Goal: Task Accomplishment & Management: Manage account settings

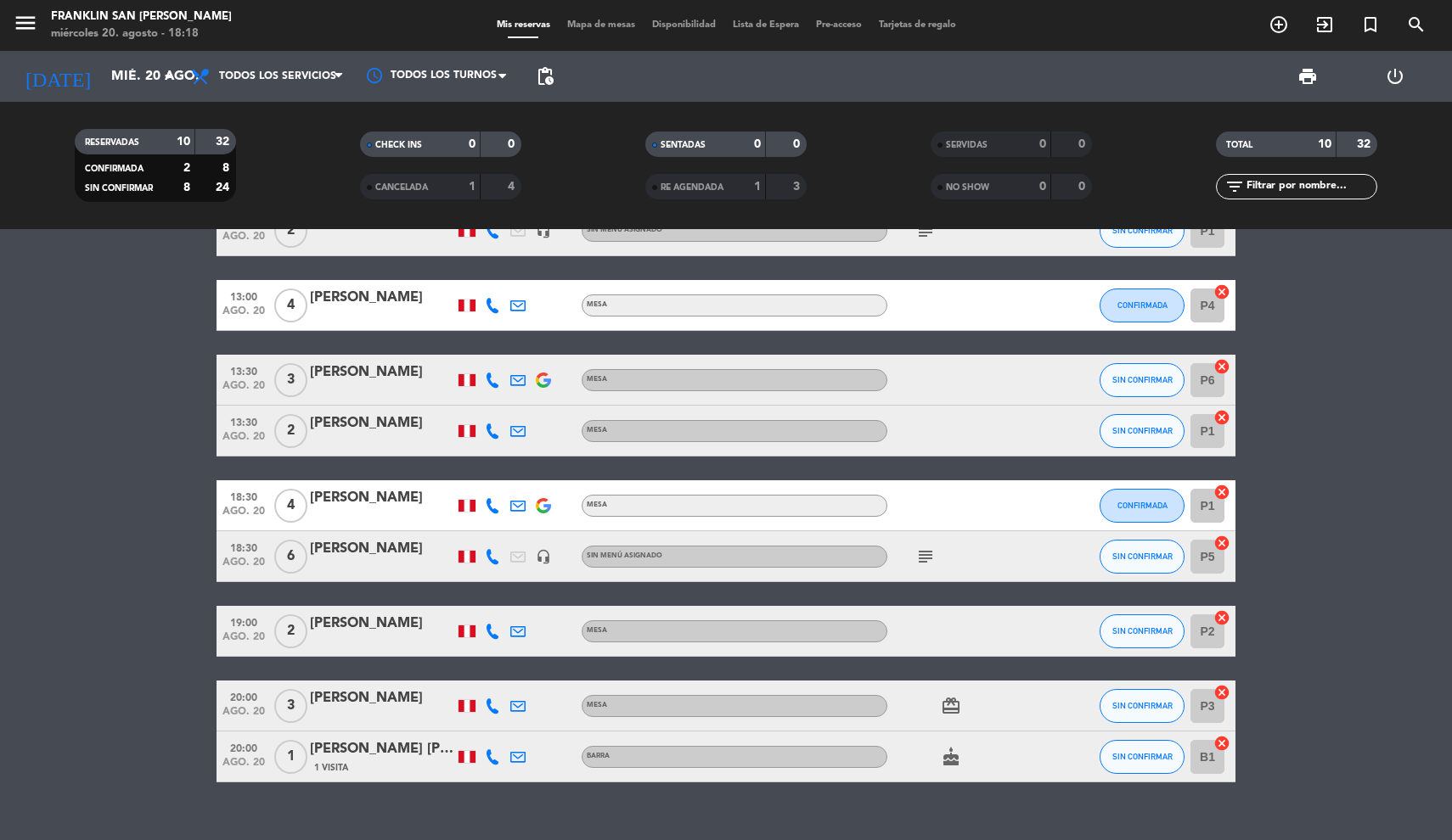
scroll to position [161, 0]
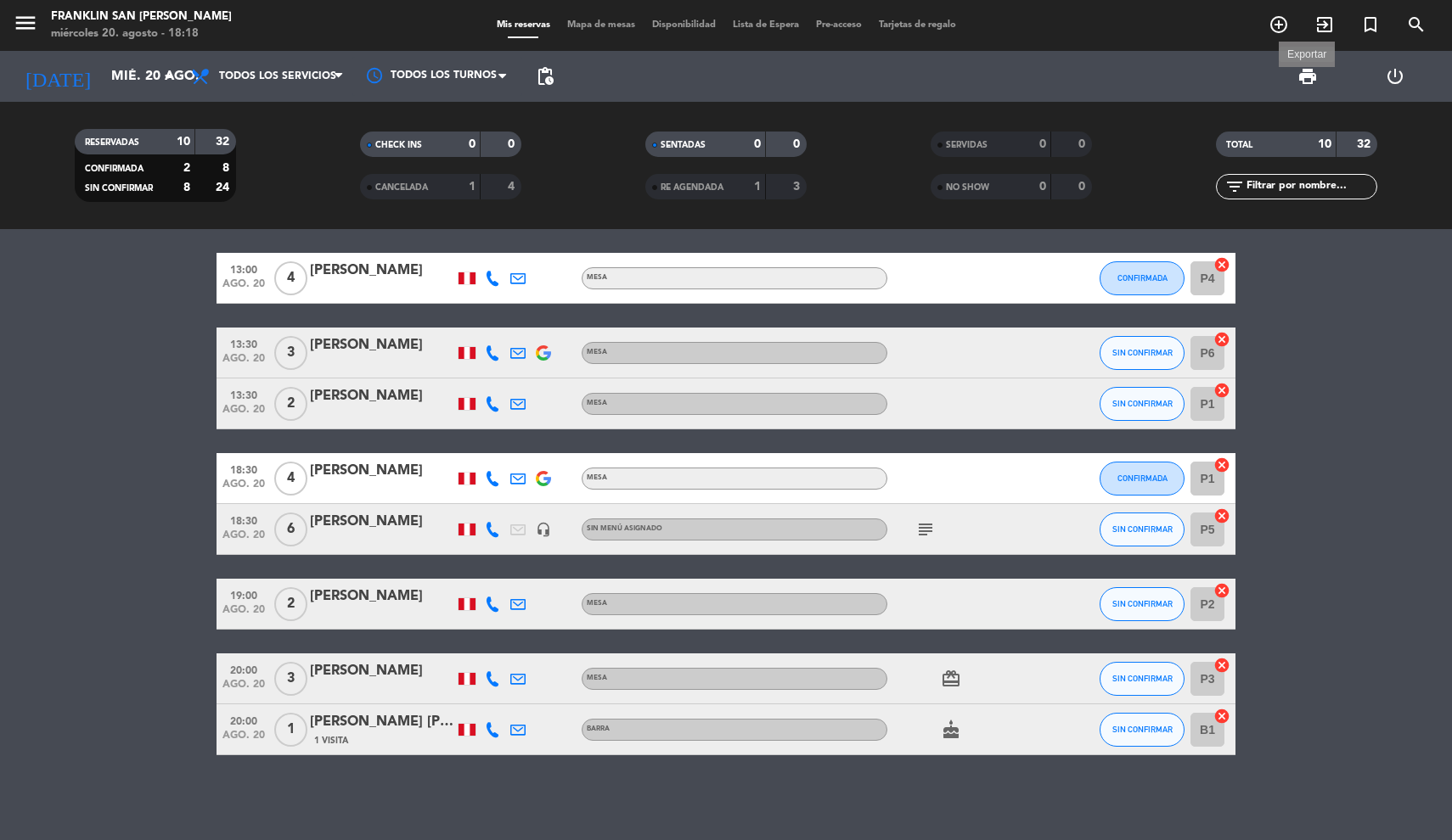
click at [1304, 79] on span "print" at bounding box center [1308, 76] width 20 height 20
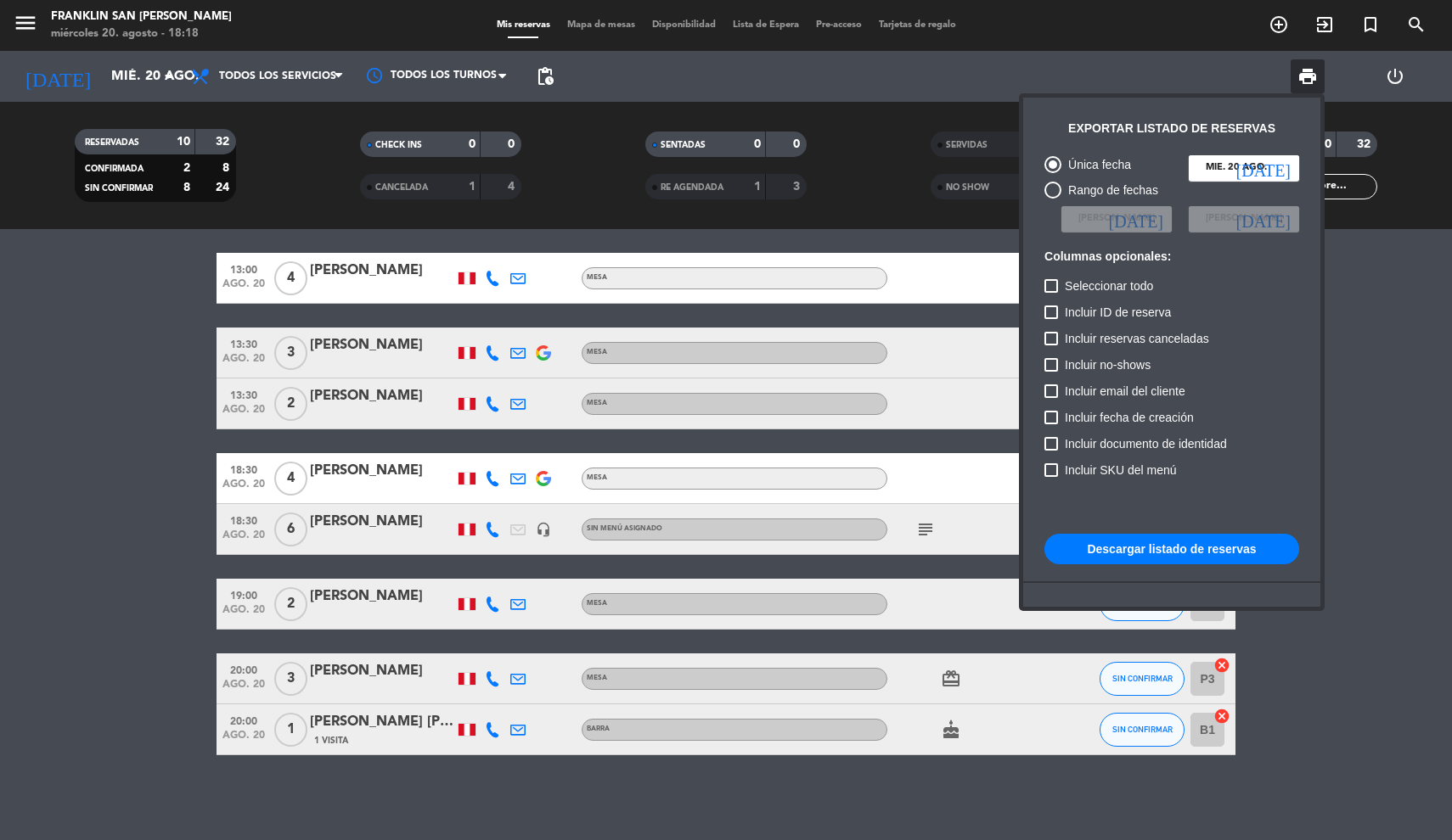
click at [1080, 547] on button "Descargar listado de reservas" at bounding box center [1172, 549] width 255 height 30
click at [33, 14] on div at bounding box center [726, 420] width 1452 height 840
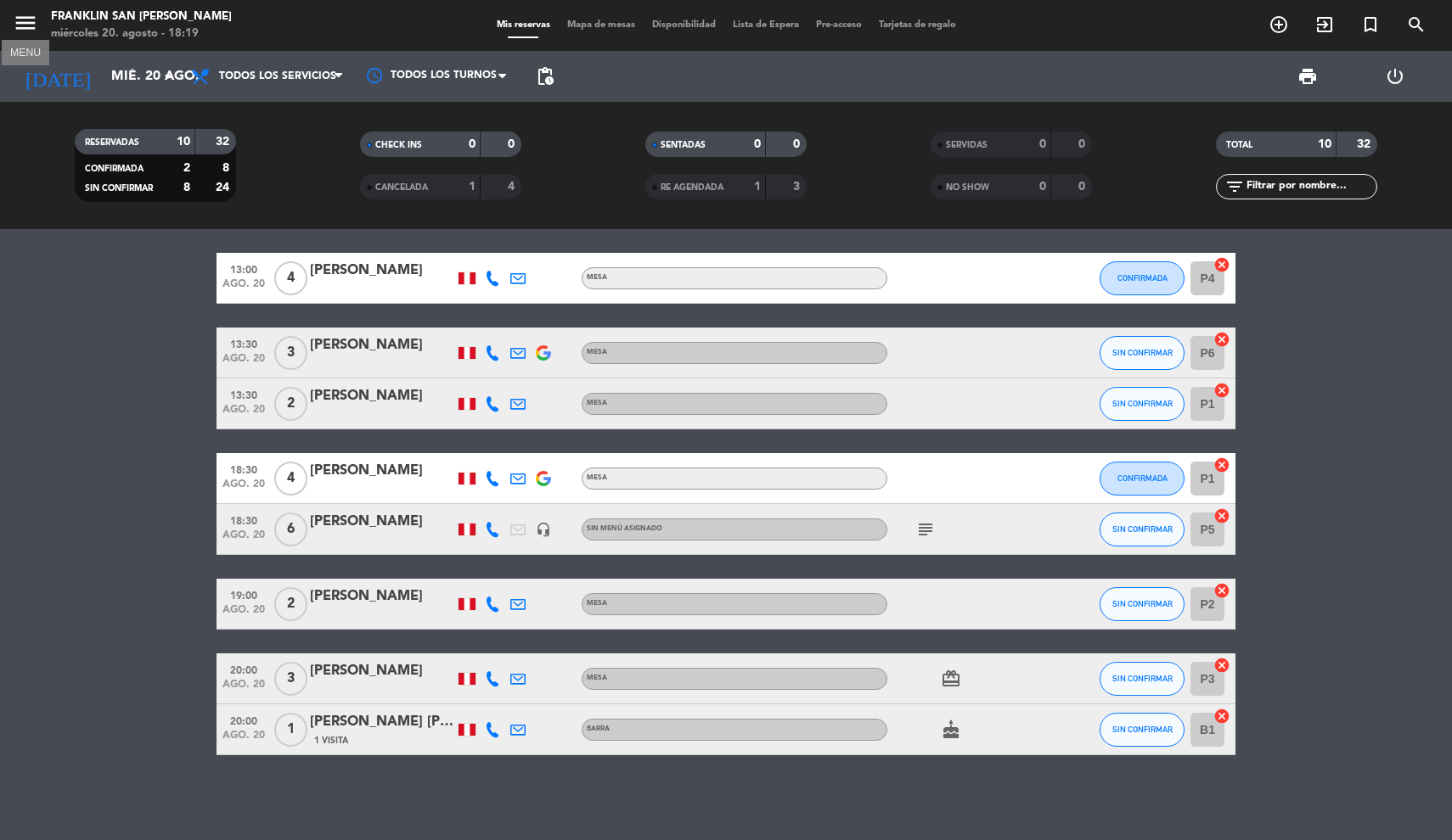
click at [34, 23] on icon "menu" at bounding box center [26, 23] width 26 height 26
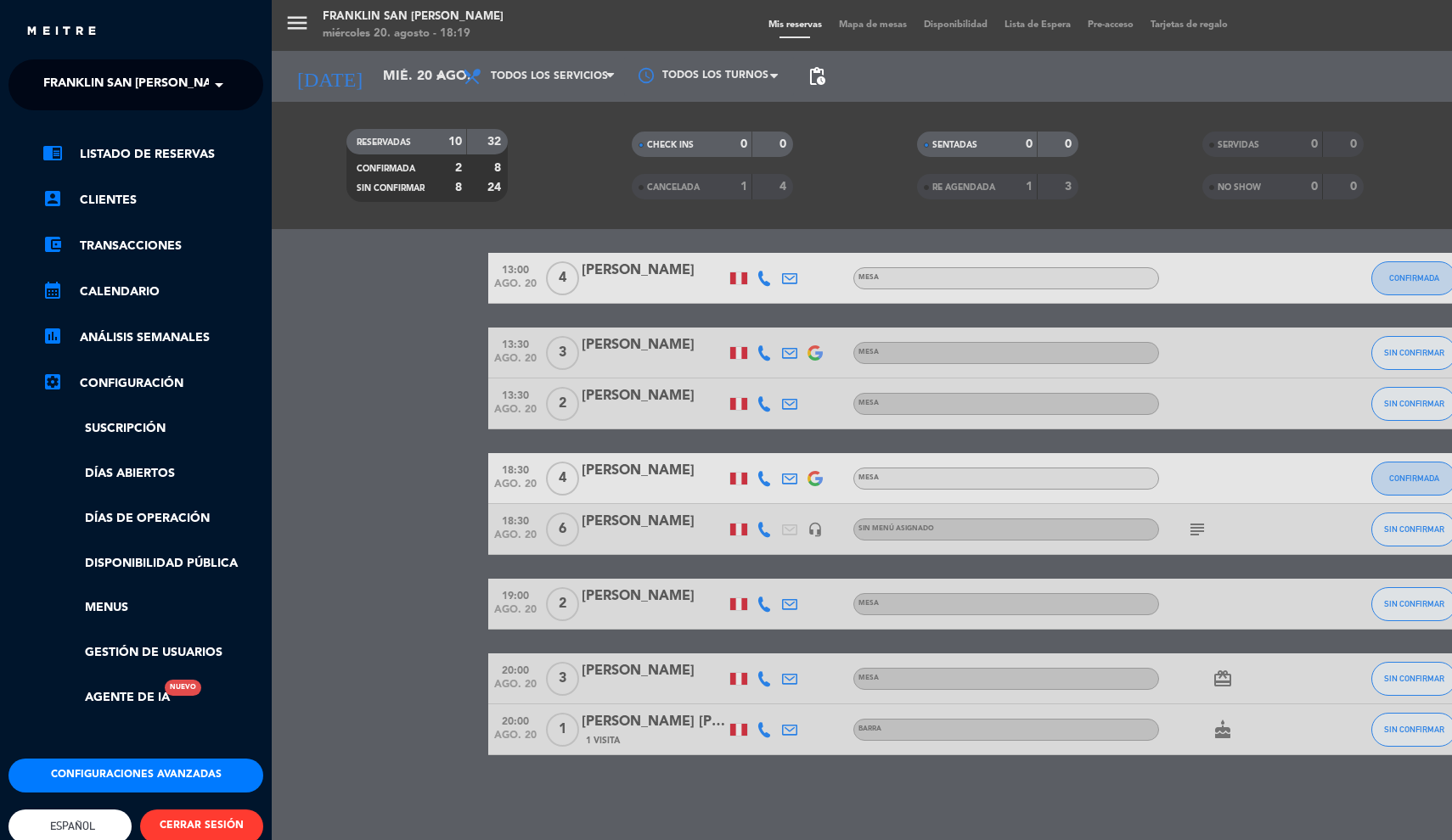
click at [65, 73] on span "Franklin San [PERSON_NAME]" at bounding box center [138, 85] width 190 height 36
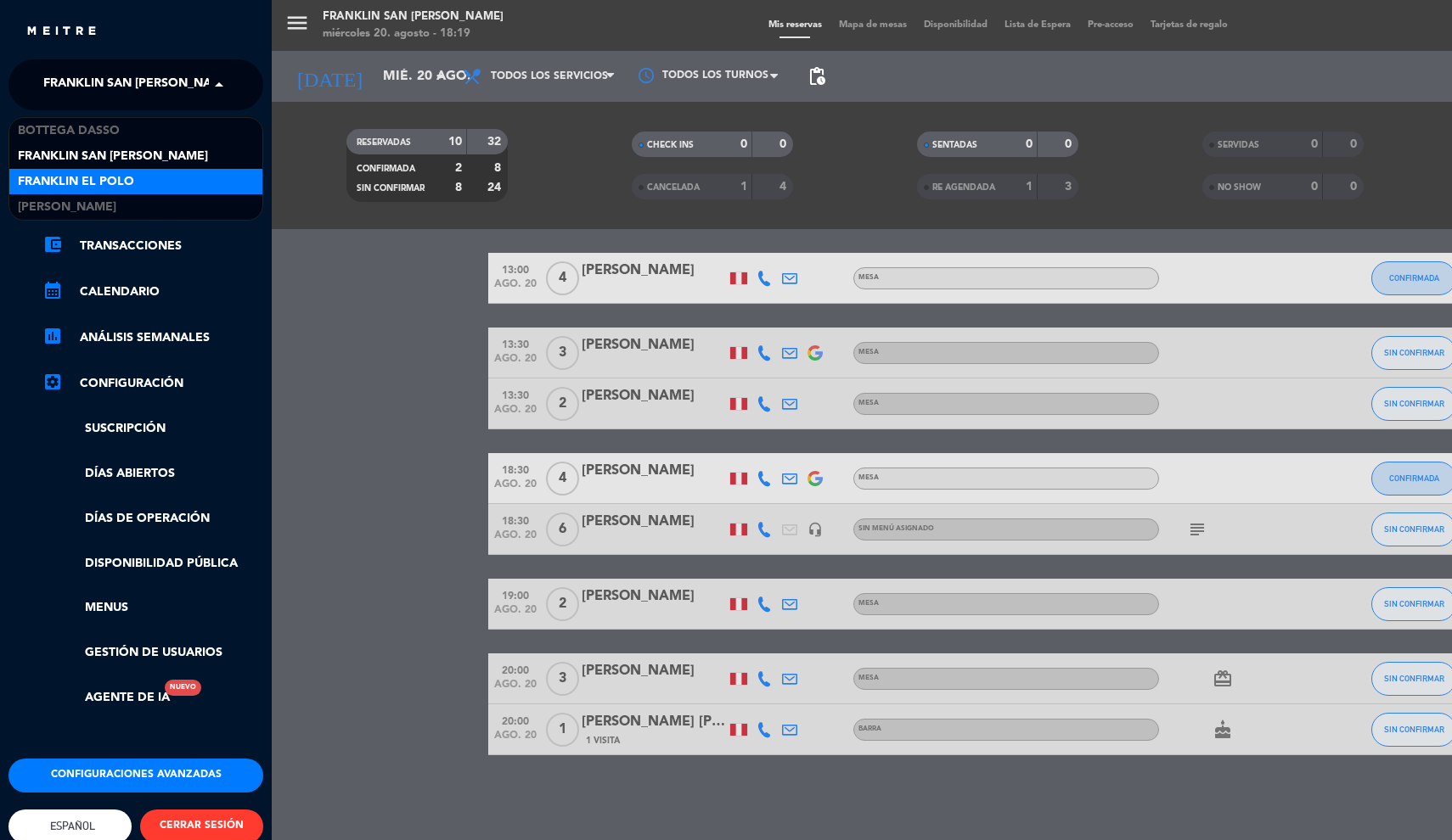
click at [54, 182] on span "Franklin El Polo" at bounding box center [75, 181] width 116 height 19
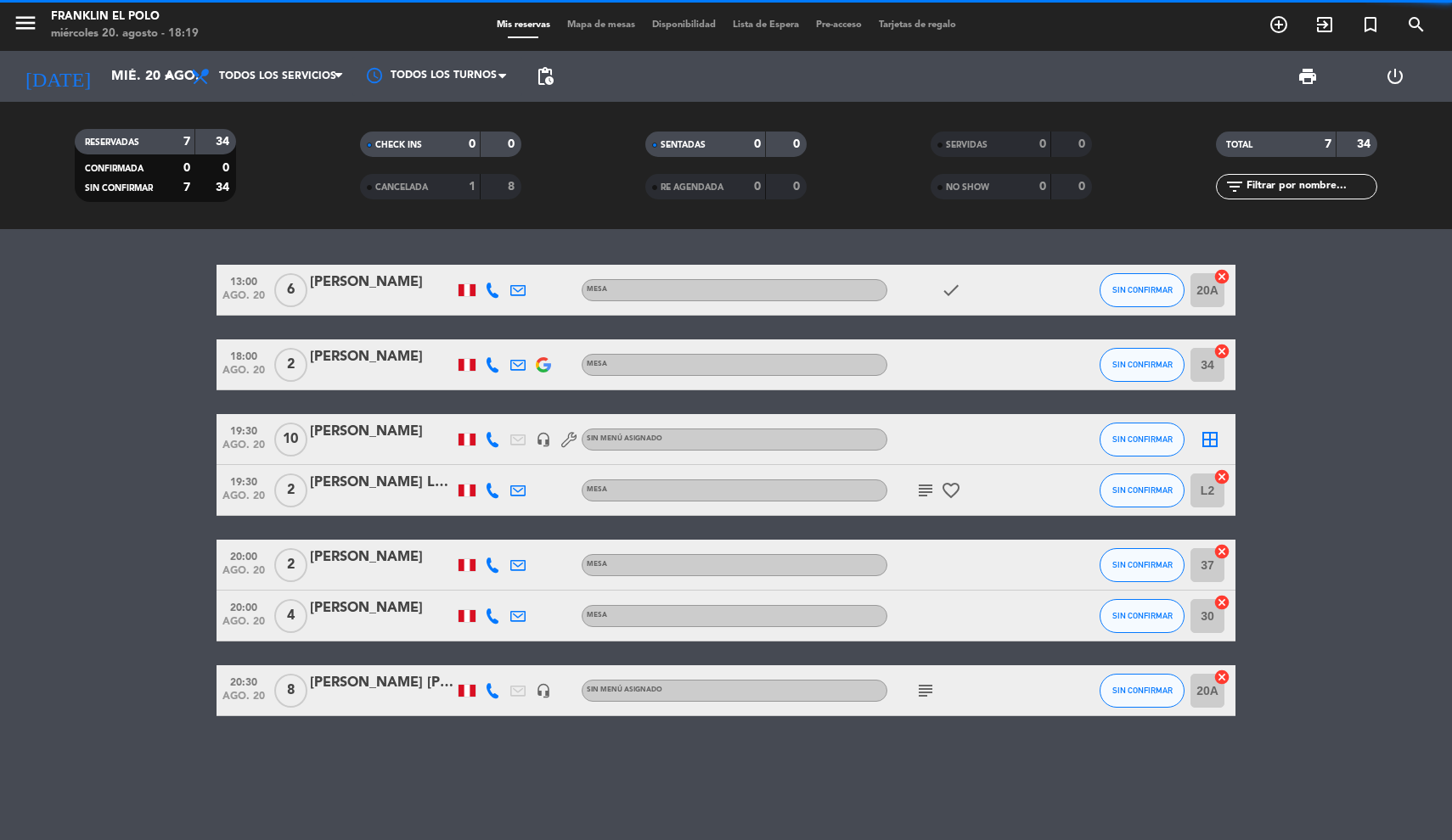
scroll to position [0, 0]
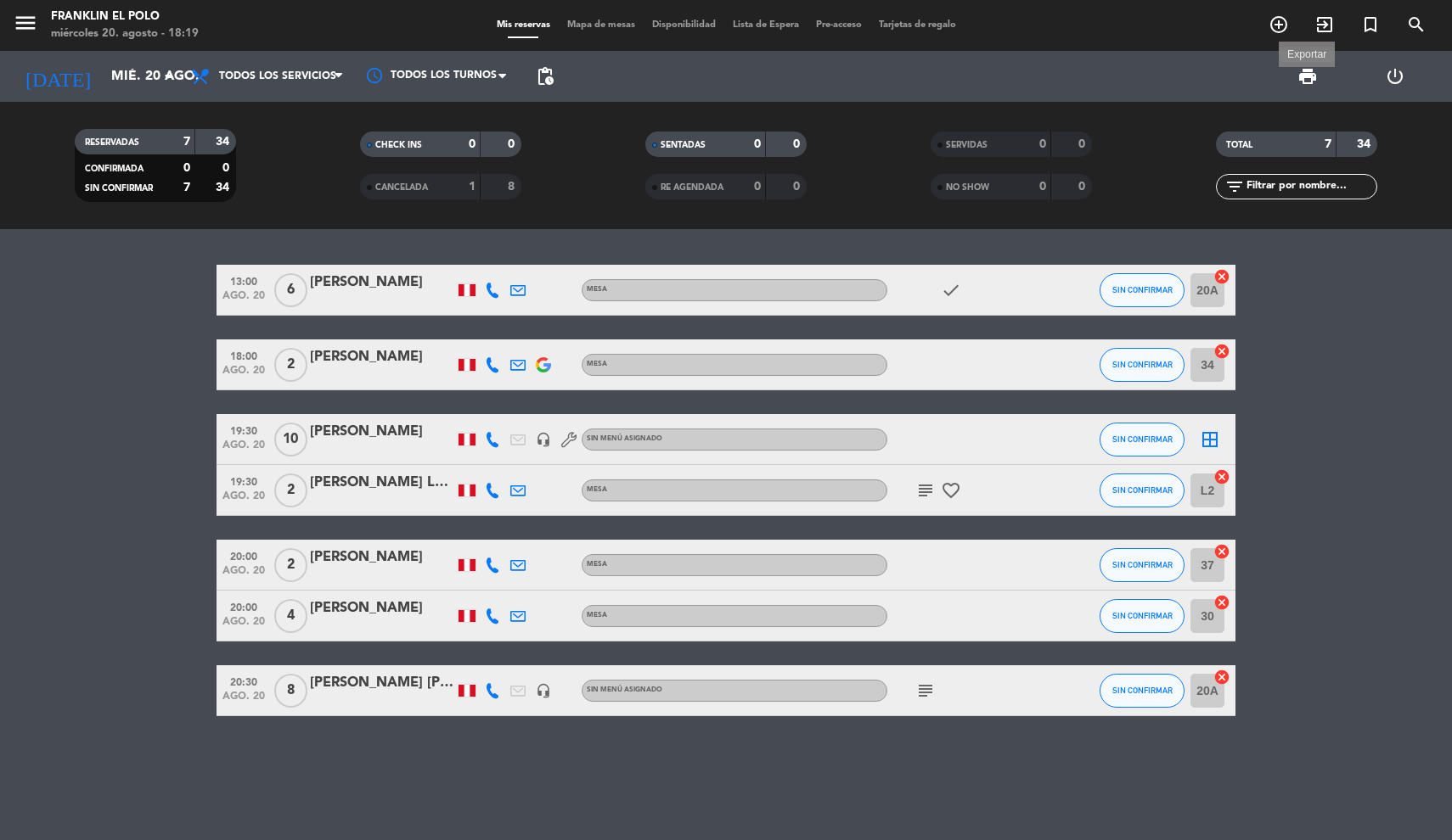
click at [1303, 74] on span "print" at bounding box center [1308, 76] width 20 height 20
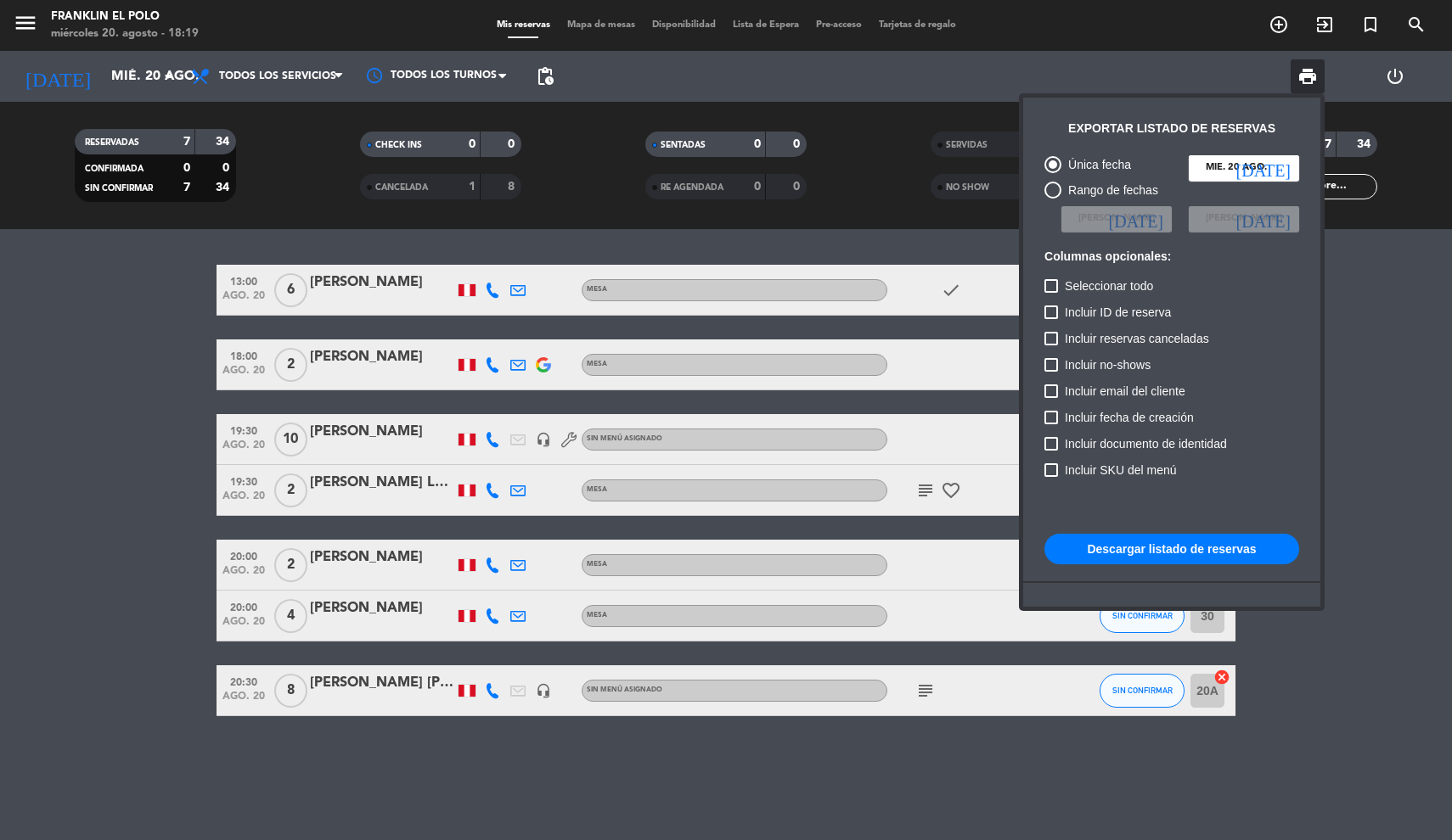
click at [1089, 543] on button "Descargar listado de reservas" at bounding box center [1172, 549] width 255 height 30
click at [28, 25] on div at bounding box center [726, 420] width 1452 height 840
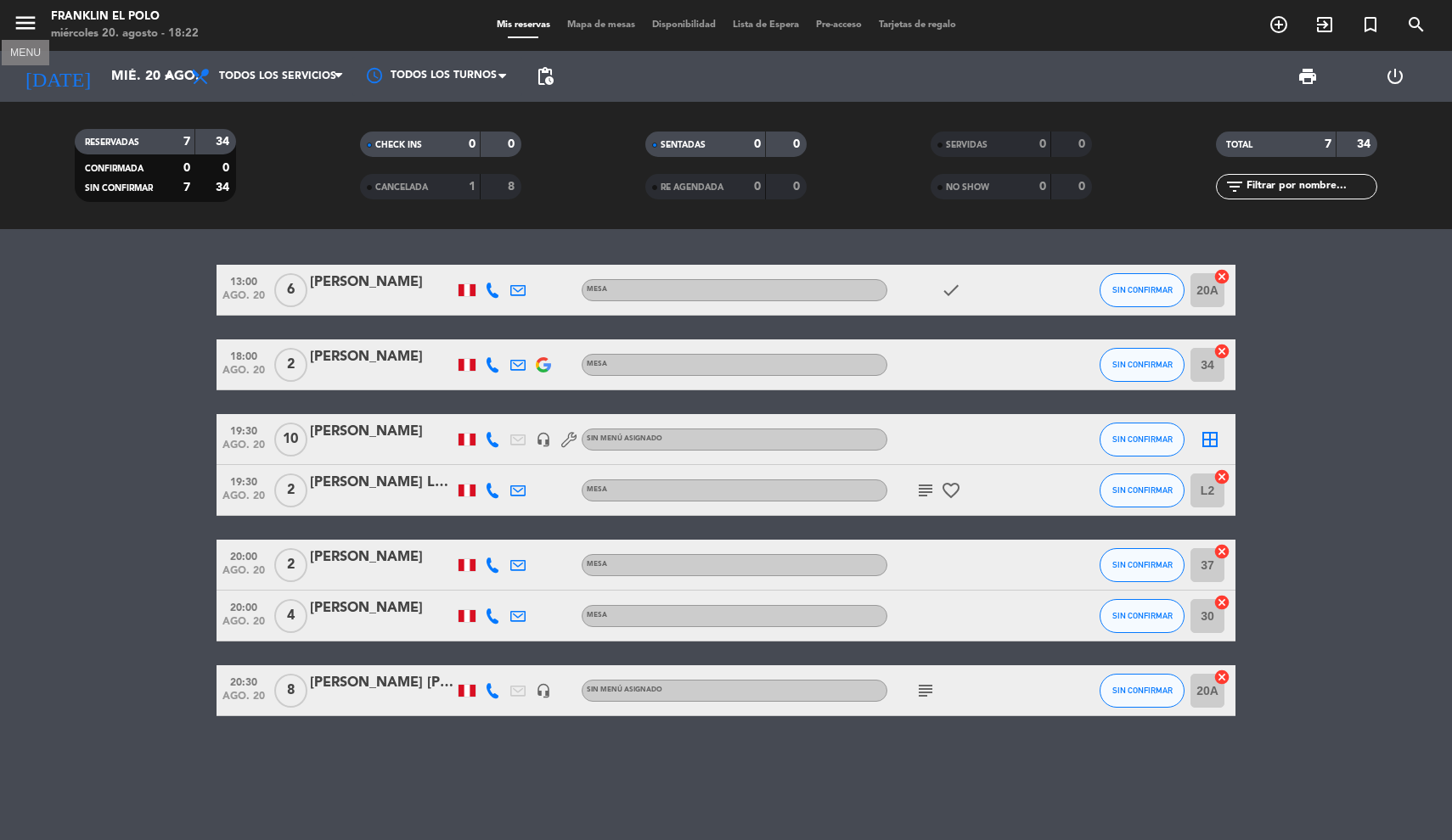
click at [28, 25] on icon "menu" at bounding box center [26, 23] width 26 height 26
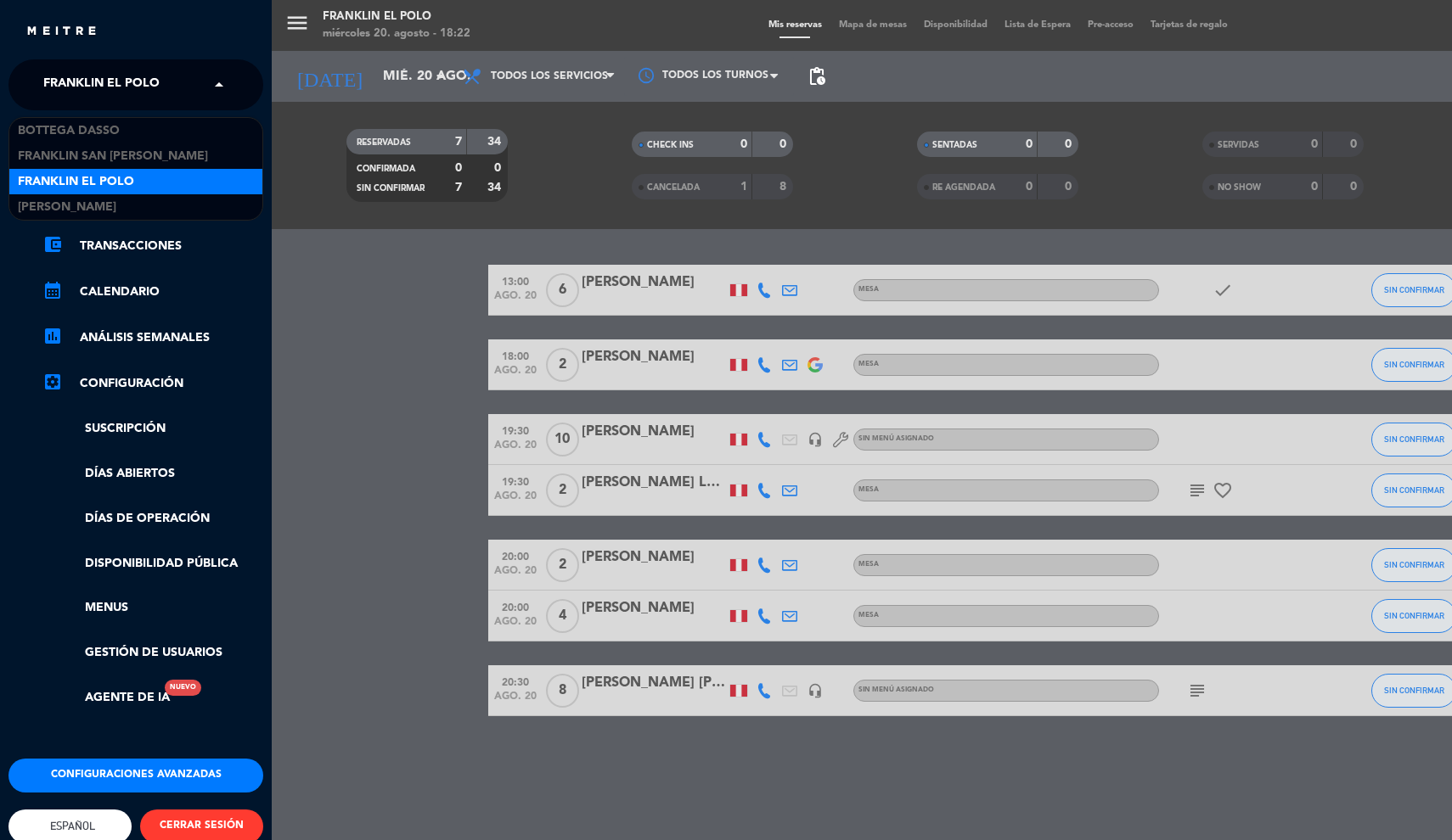
click at [55, 75] on span "Franklin El Polo" at bounding box center [101, 85] width 116 height 36
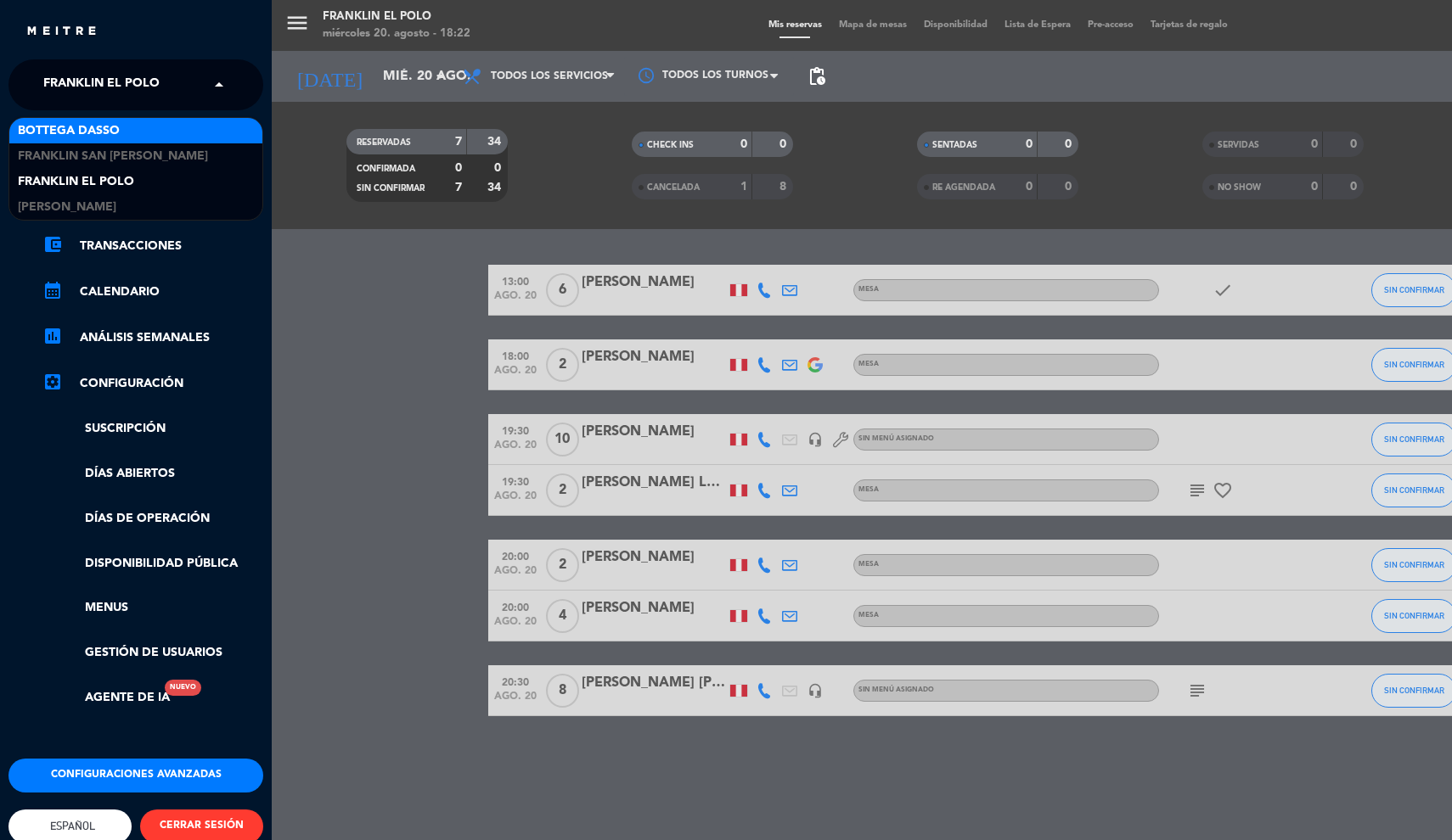
click at [55, 142] on div "Bottega Dasso" at bounding box center [135, 131] width 253 height 26
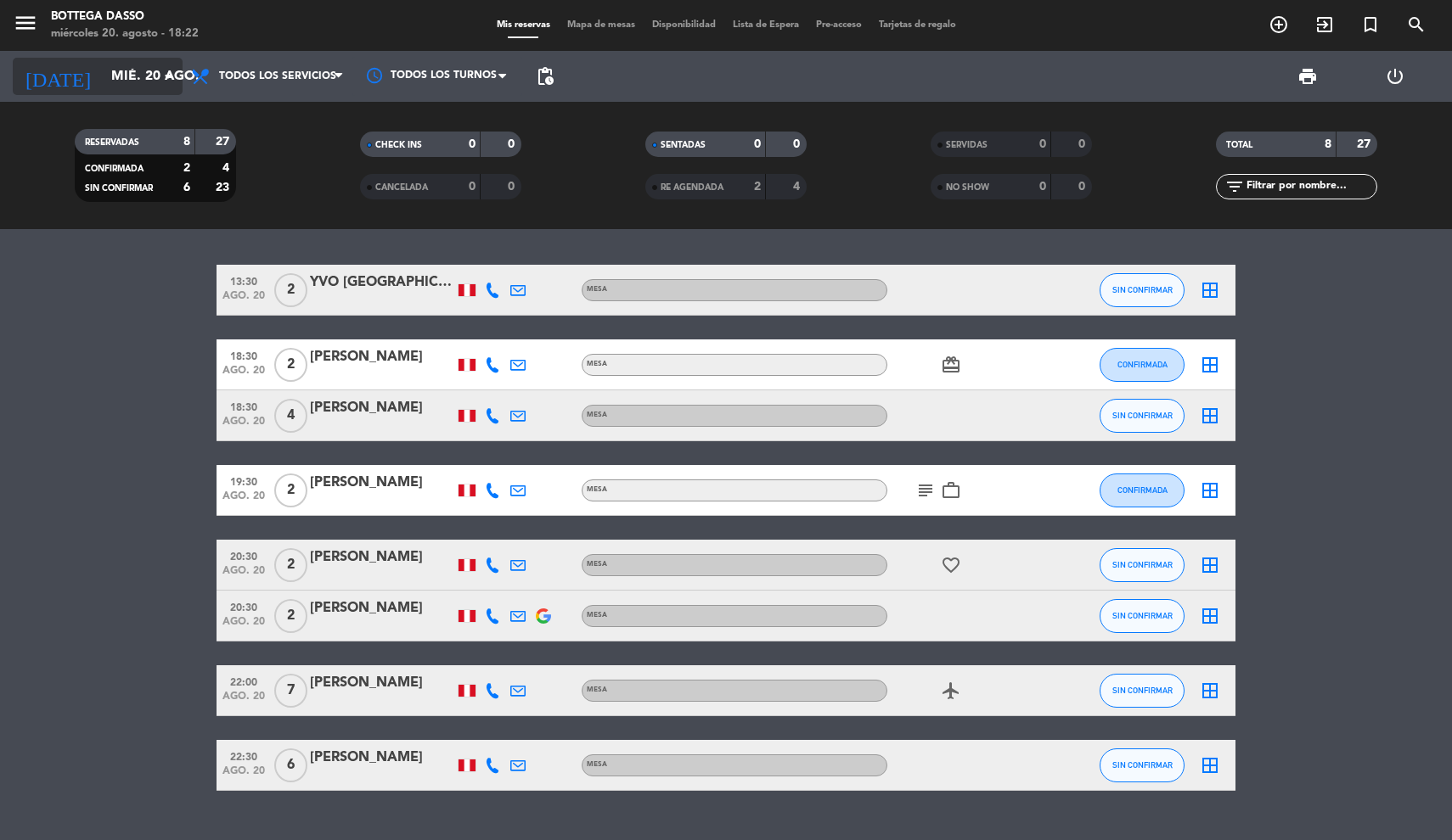
click at [143, 84] on input "mié. 20 ago." at bounding box center [192, 77] width 179 height 33
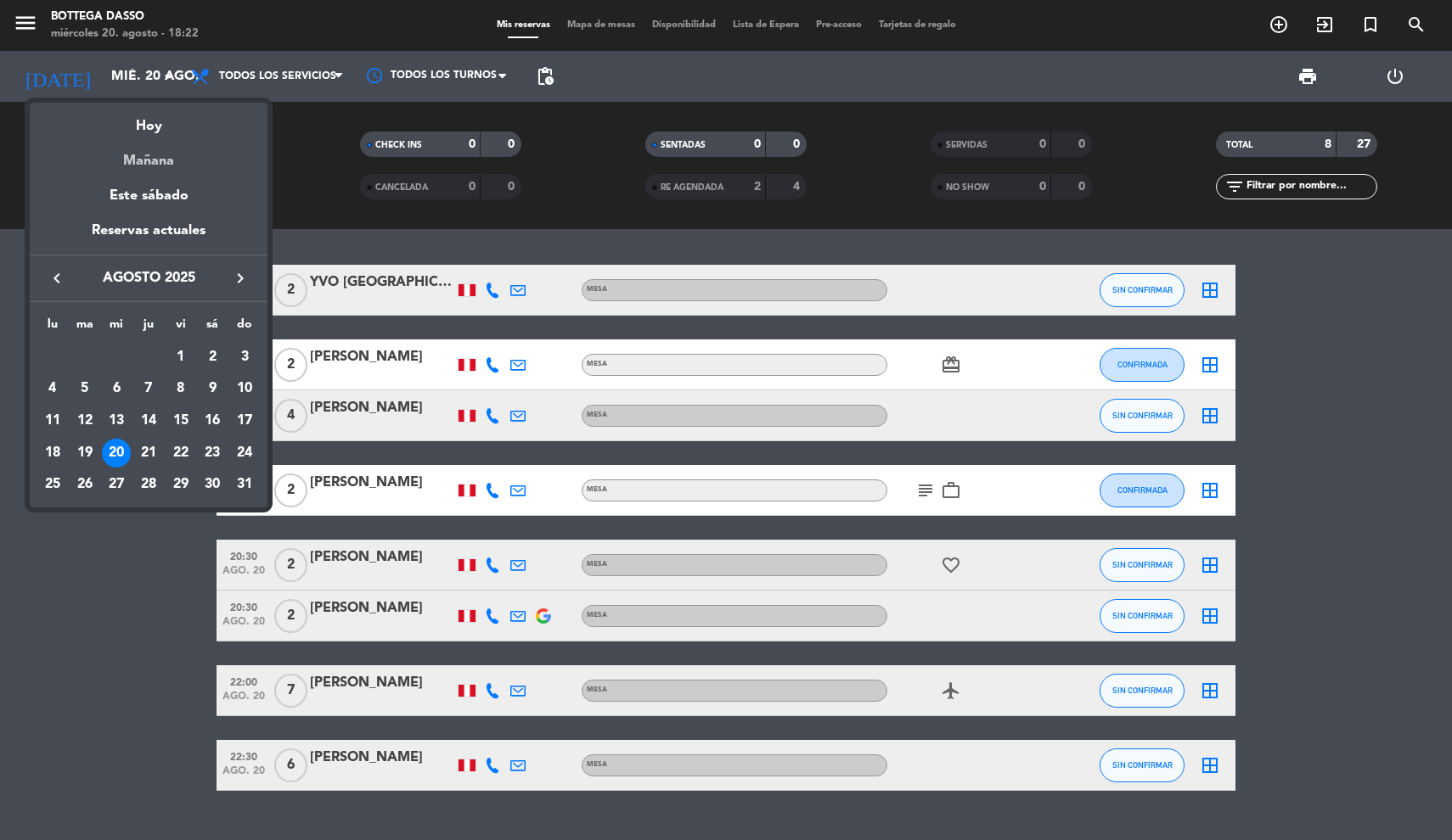
click at [143, 165] on div "Mañana" at bounding box center [148, 155] width 238 height 35
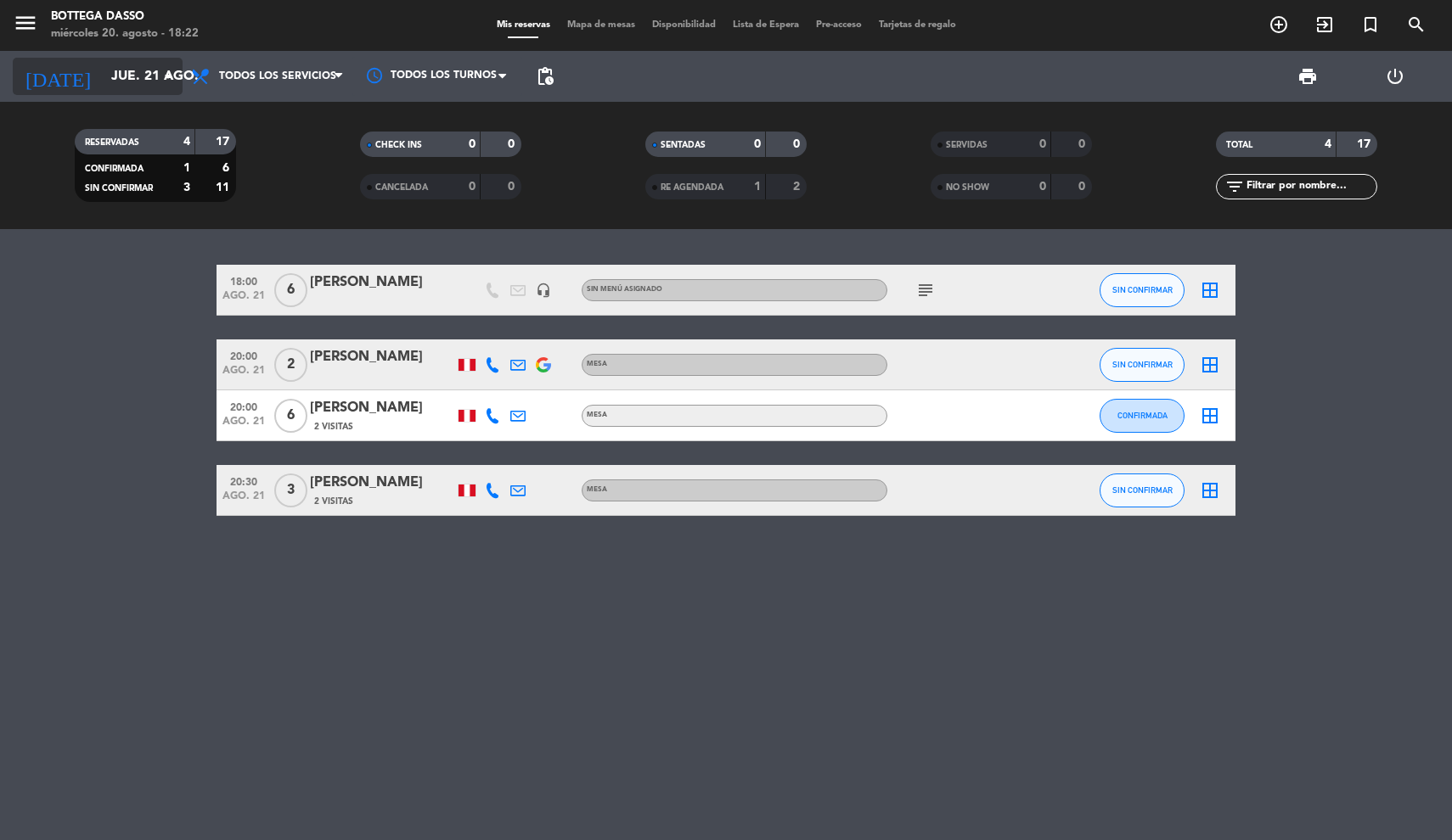
click at [112, 79] on input "jue. 21 ago." at bounding box center [192, 77] width 179 height 33
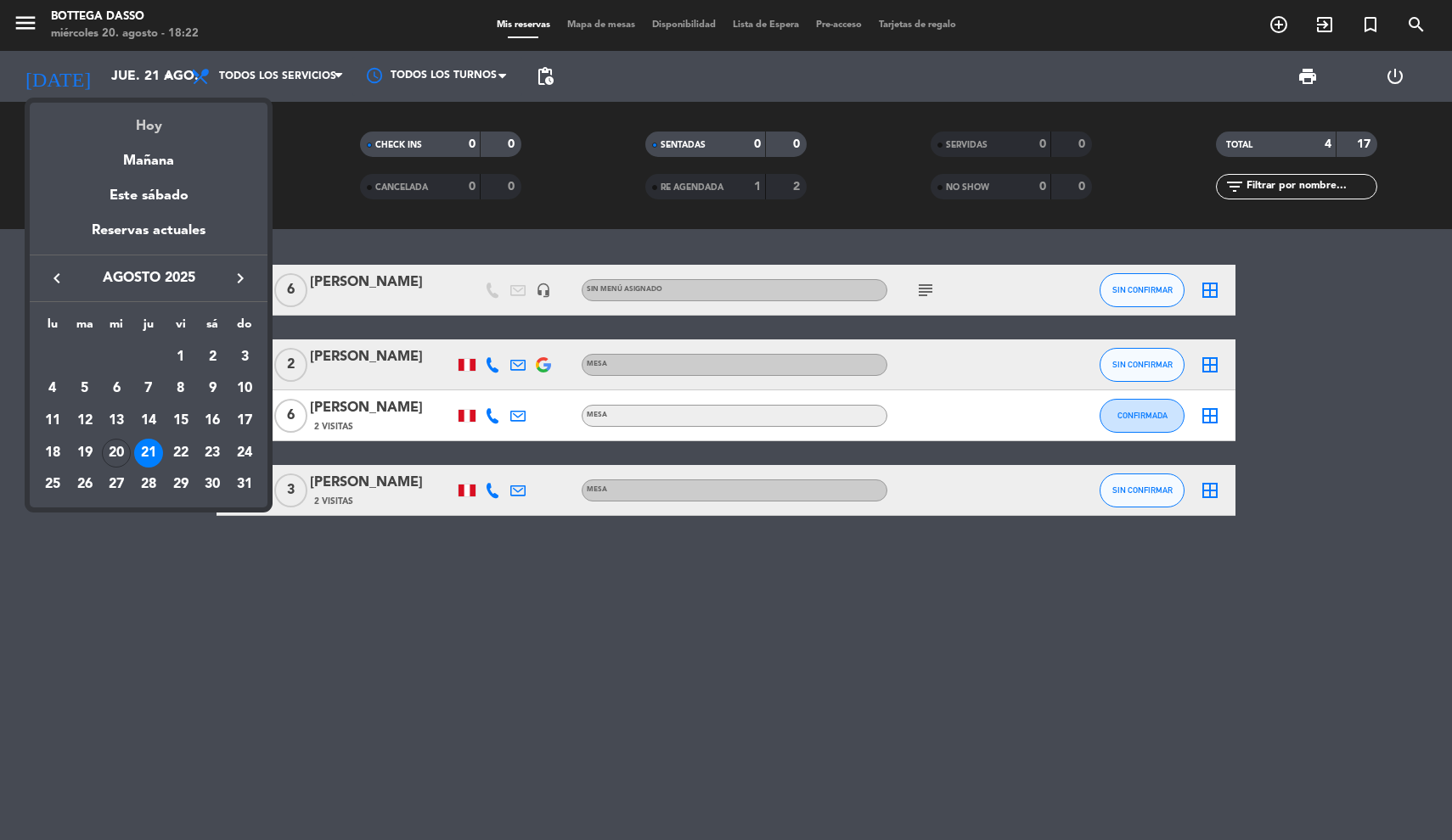
click at [112, 123] on div "Hoy" at bounding box center [148, 120] width 238 height 35
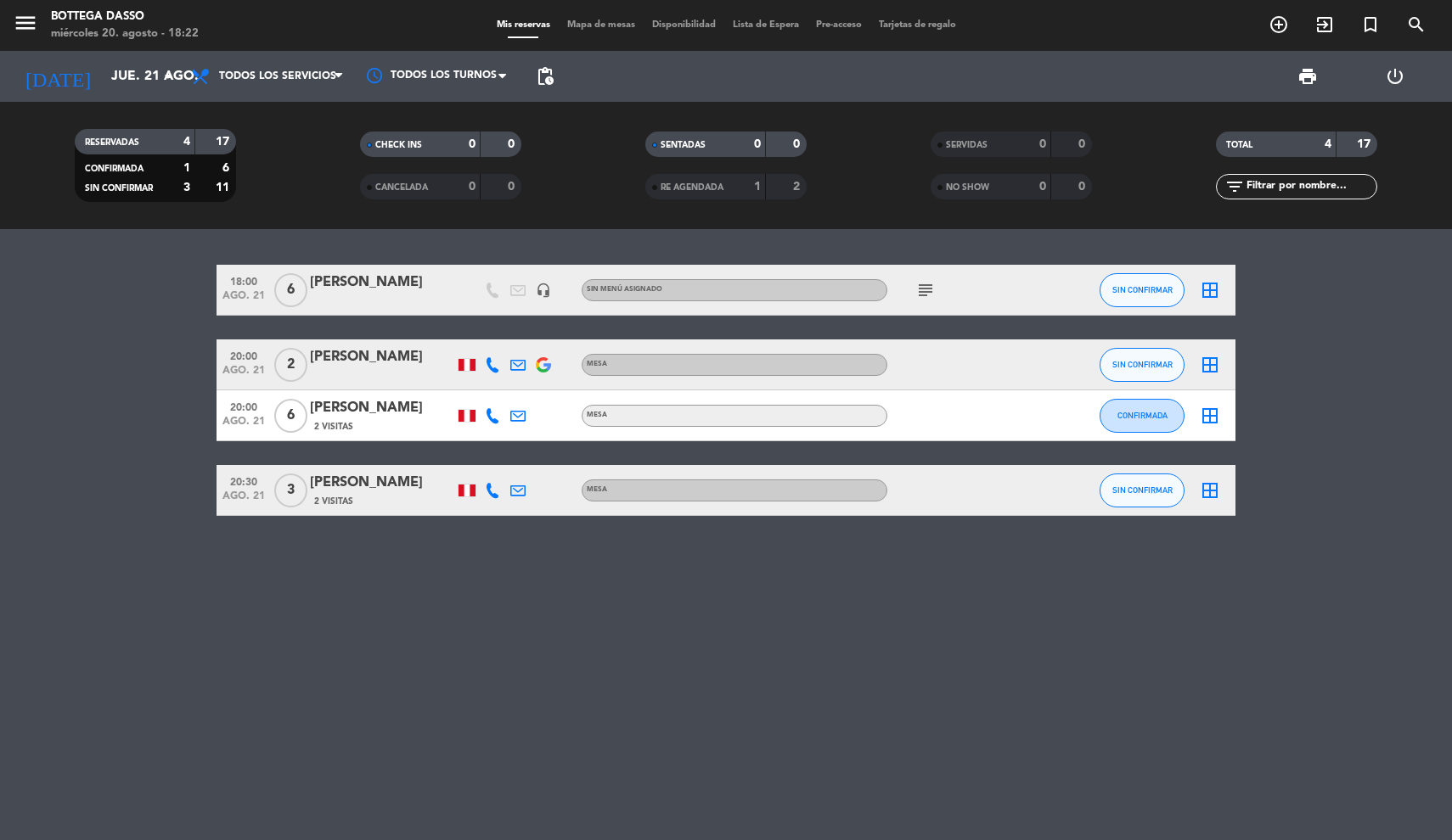
type input "mié. 20 ago."
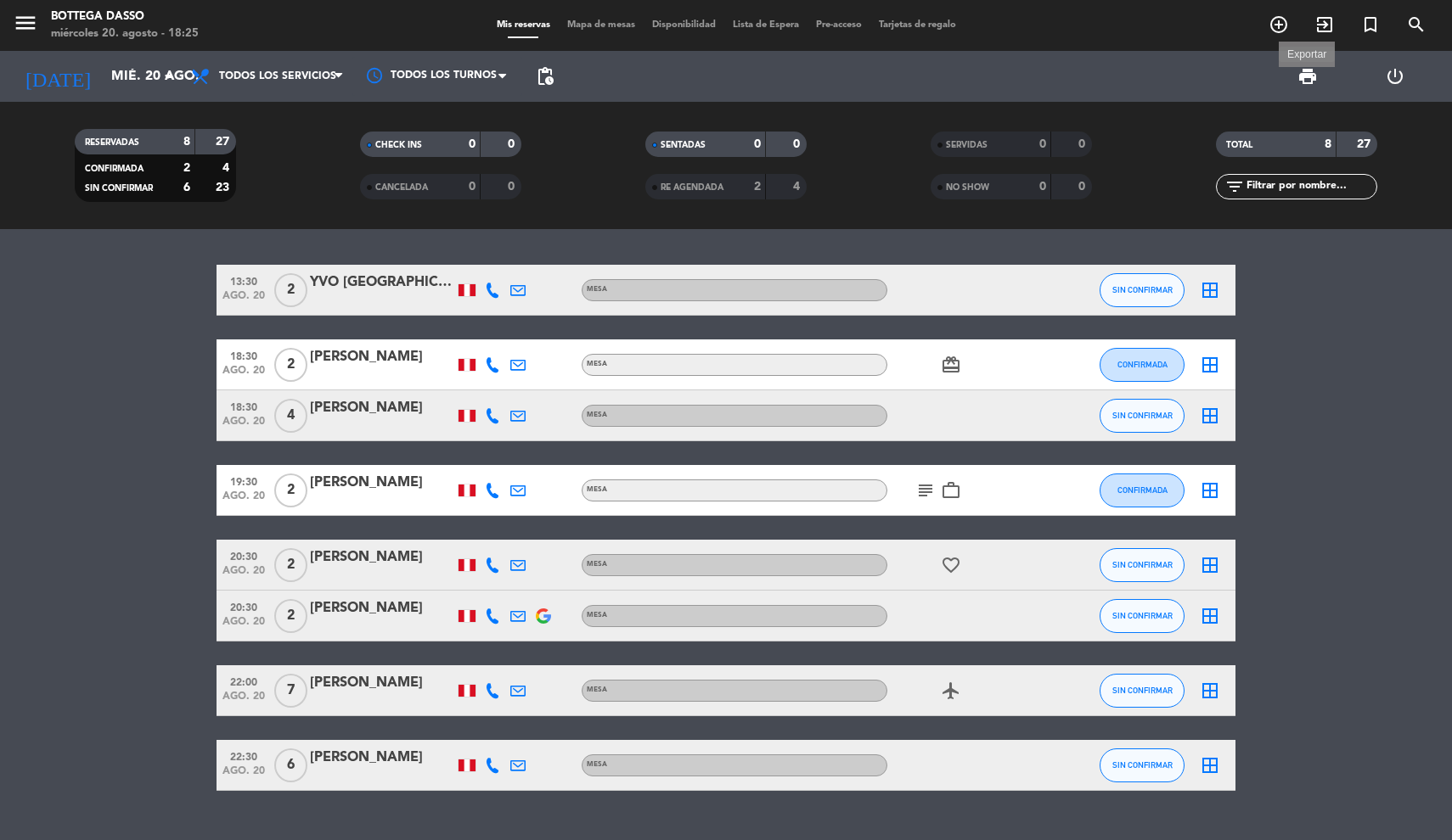
click at [1305, 79] on span "print" at bounding box center [1308, 76] width 20 height 20
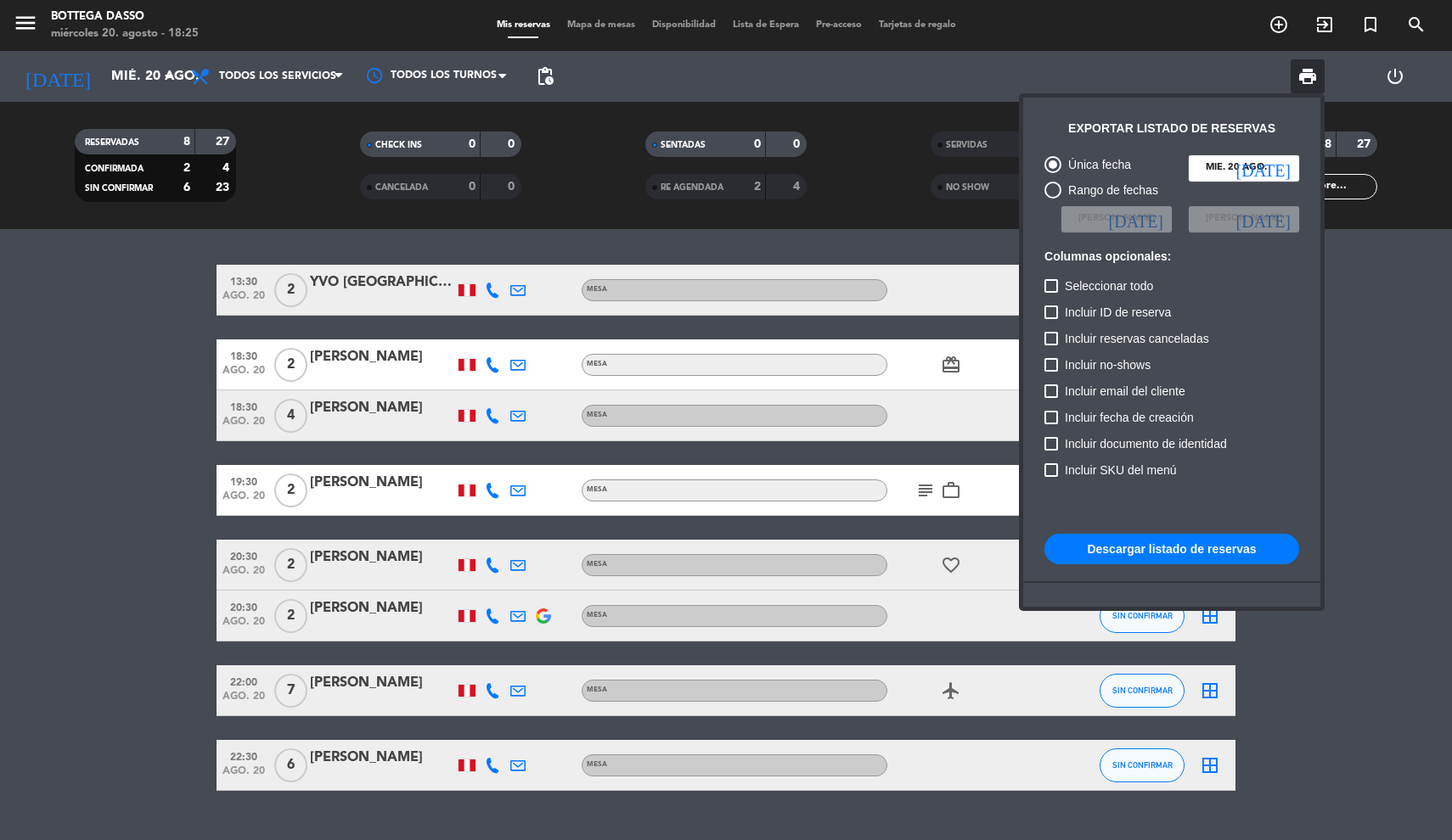
click at [89, 520] on div at bounding box center [726, 420] width 1452 height 840
